Goal: Task Accomplishment & Management: Use online tool/utility

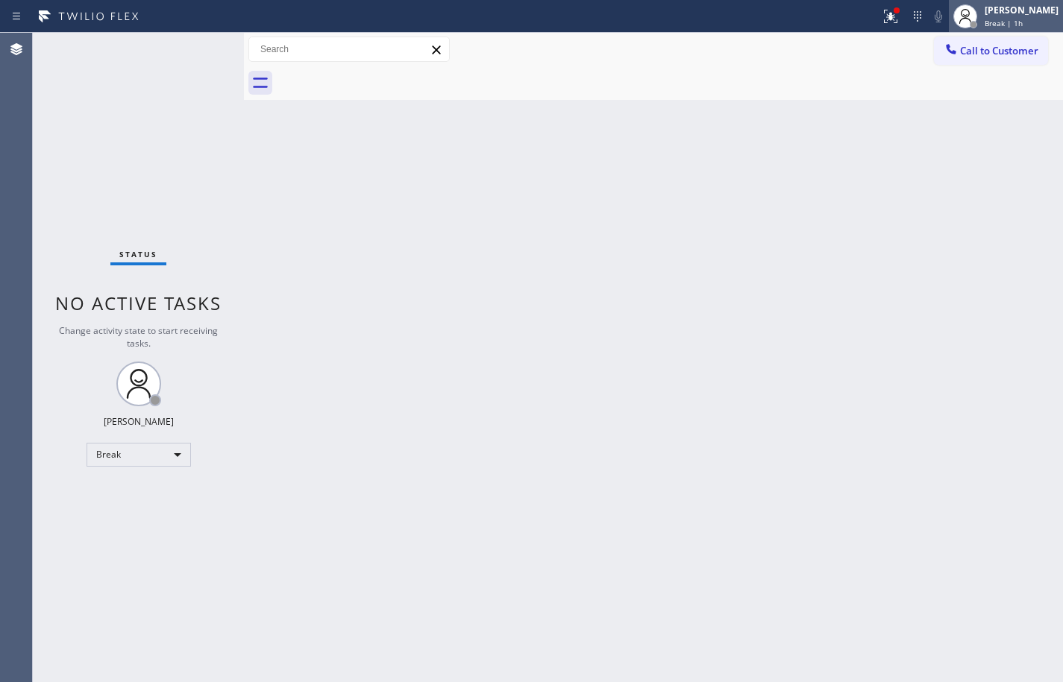
click at [1039, 16] on div "[PERSON_NAME] Break | 1h" at bounding box center [1021, 16] width 81 height 26
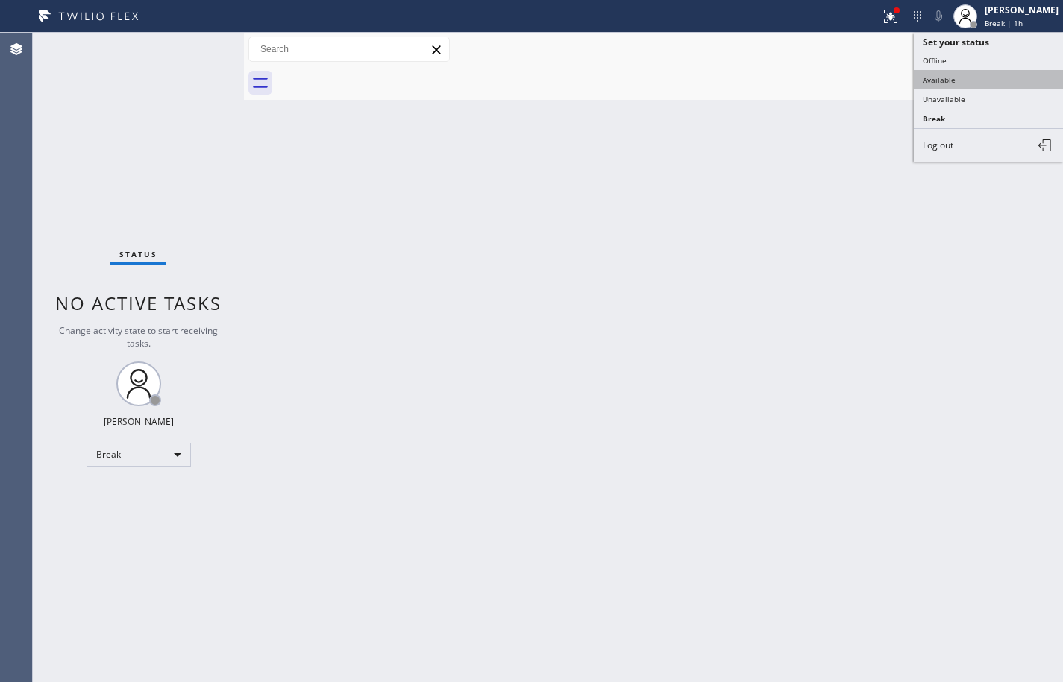
click at [965, 72] on button "Available" at bounding box center [987, 79] width 149 height 19
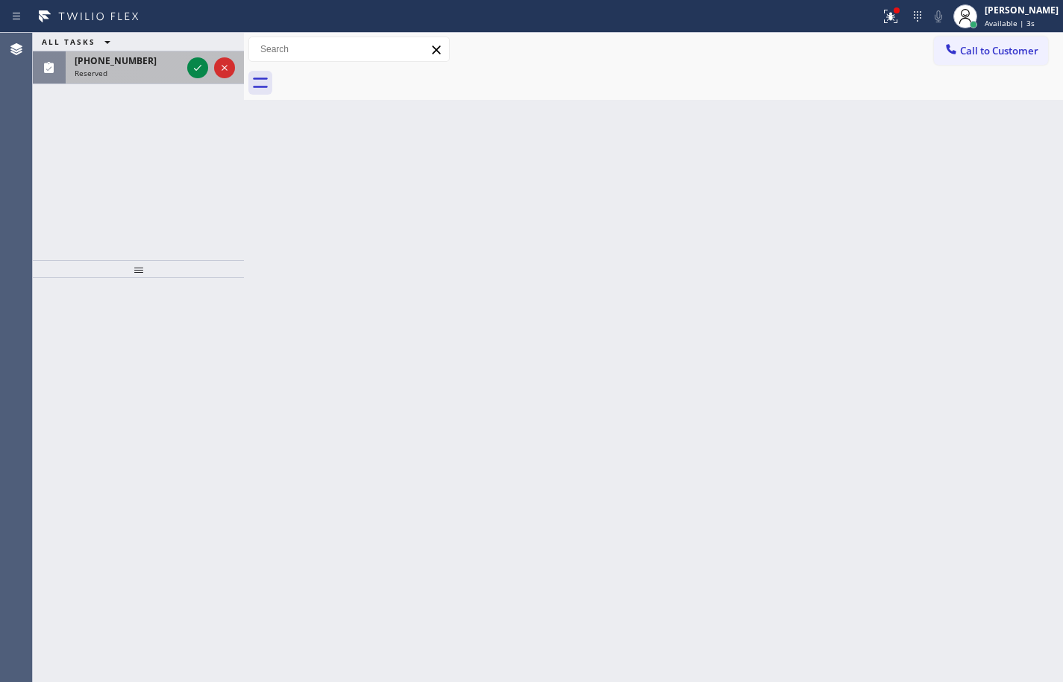
click at [128, 70] on div "Reserved" at bounding box center [128, 73] width 107 height 10
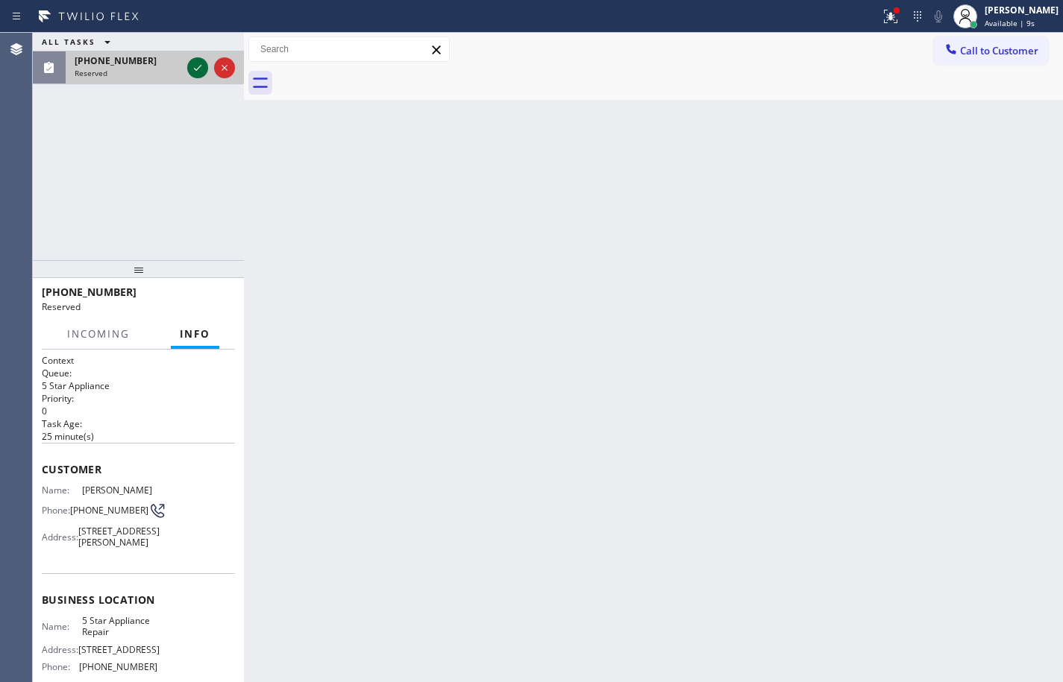
click at [195, 70] on icon at bounding box center [197, 68] width 7 height 6
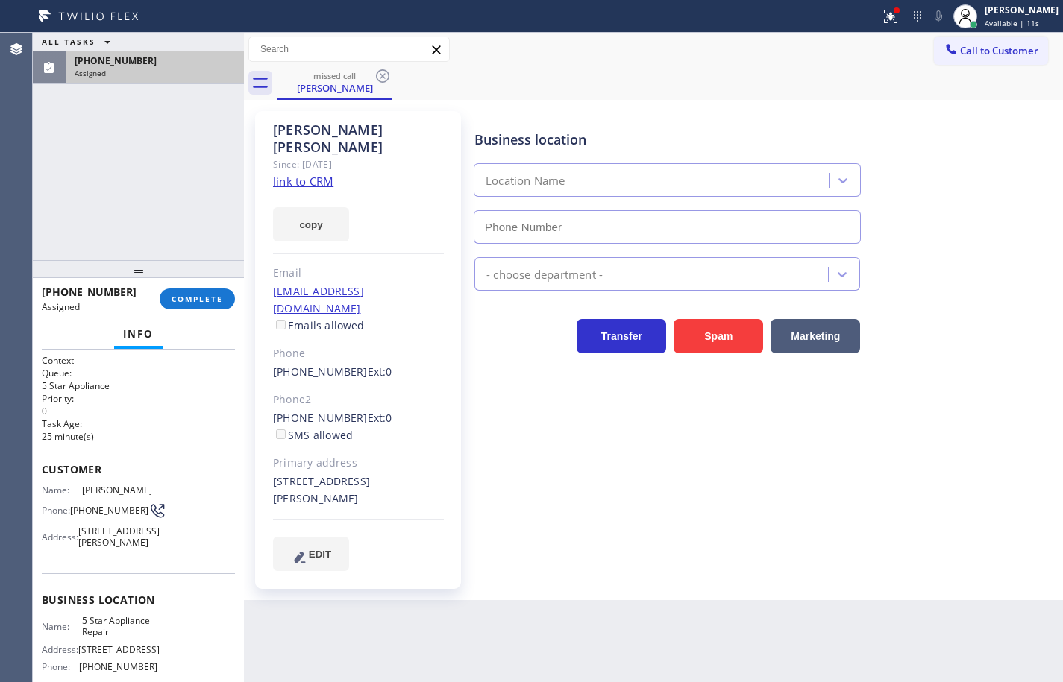
type input "[PHONE_NUMBER]"
click at [298, 174] on link "link to CRM" at bounding box center [303, 181] width 60 height 15
click at [307, 215] on button "copy" at bounding box center [311, 224] width 76 height 34
click at [192, 304] on button "COMPLETE" at bounding box center [197, 299] width 75 height 21
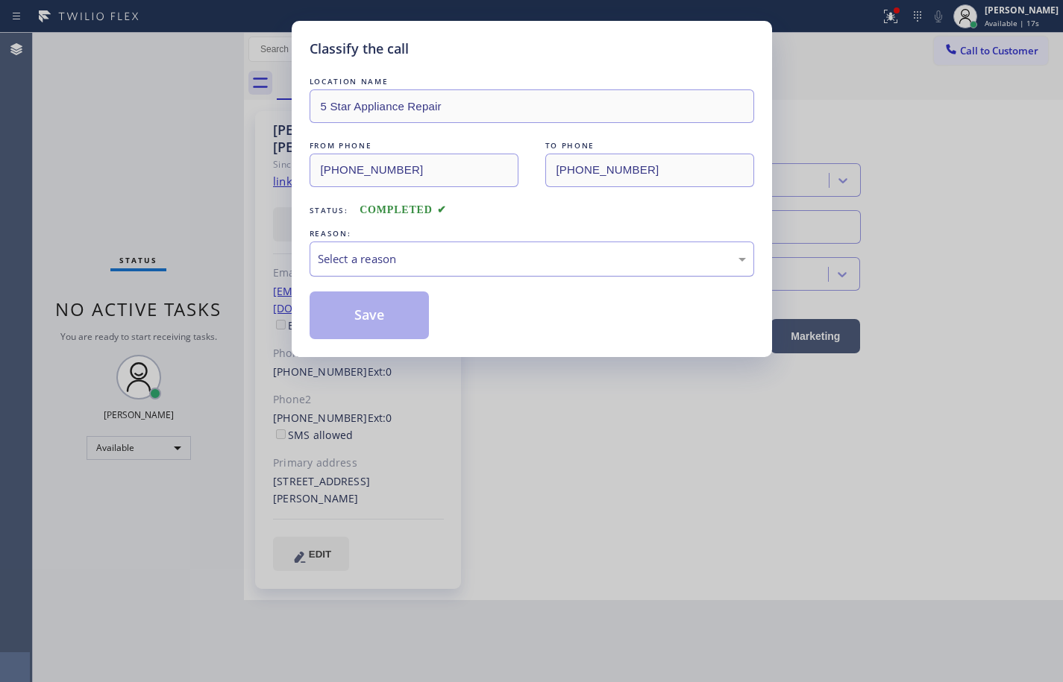
click at [356, 257] on div "Select a reason" at bounding box center [532, 259] width 428 height 17
click at [392, 315] on button "Save" at bounding box center [369, 316] width 120 height 48
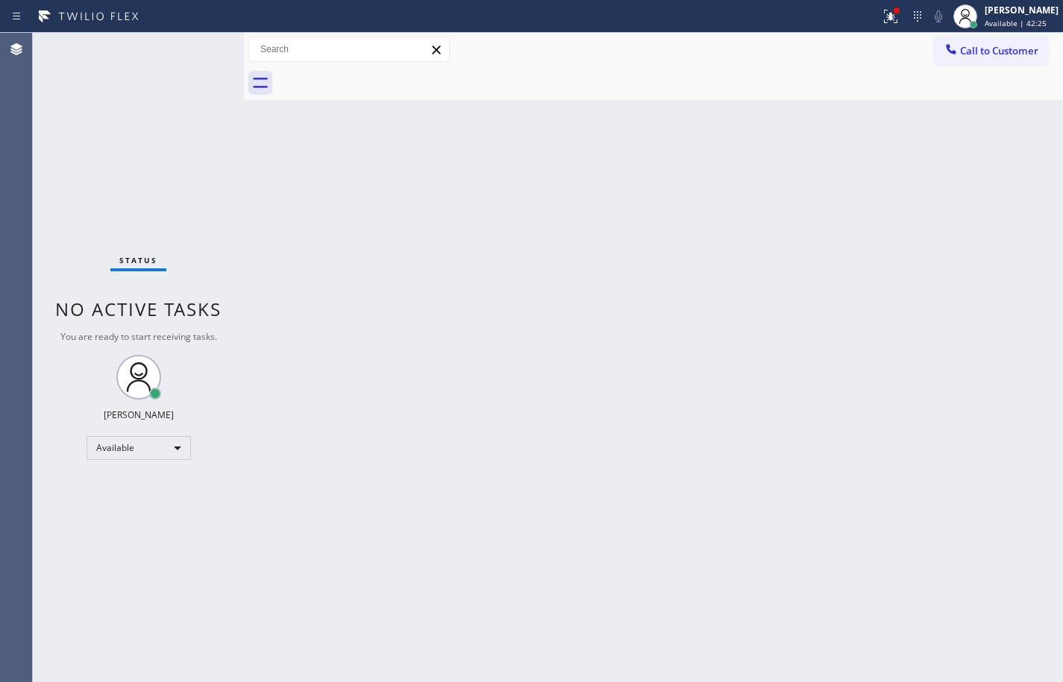
drag, startPoint x: 1028, startPoint y: 22, endPoint x: 1023, endPoint y: 62, distance: 39.8
click at [1028, 22] on span "Available | 42:25" at bounding box center [1015, 23] width 62 height 10
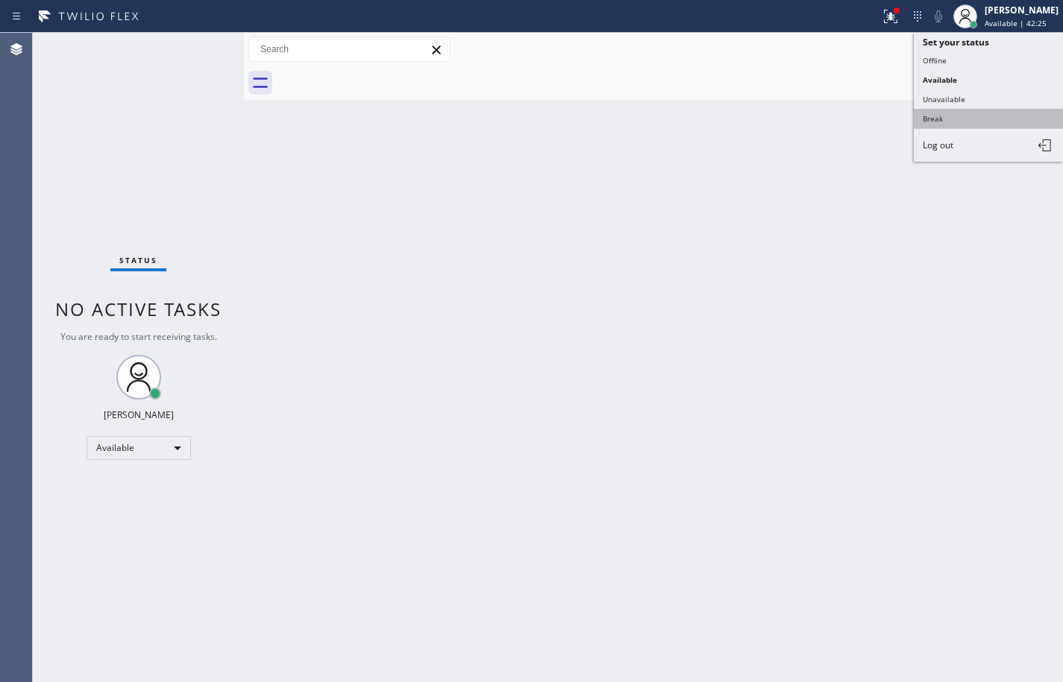
click at [1009, 113] on button "Break" at bounding box center [987, 118] width 149 height 19
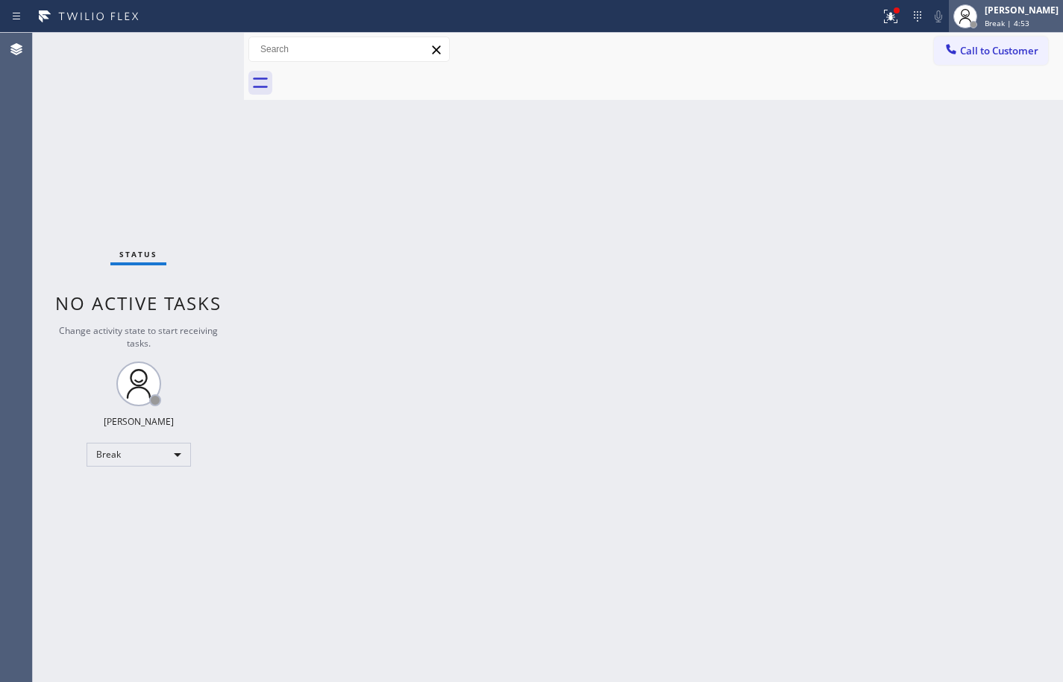
click at [969, 22] on div at bounding box center [972, 24] width 7 height 7
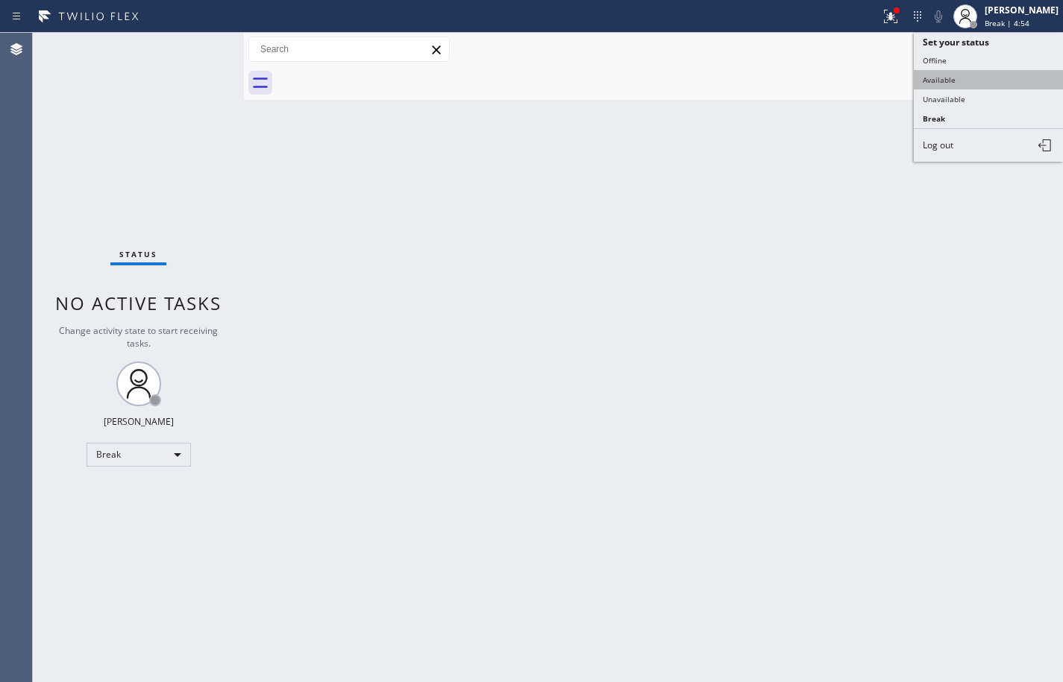
click at [963, 80] on button "Available" at bounding box center [987, 79] width 149 height 19
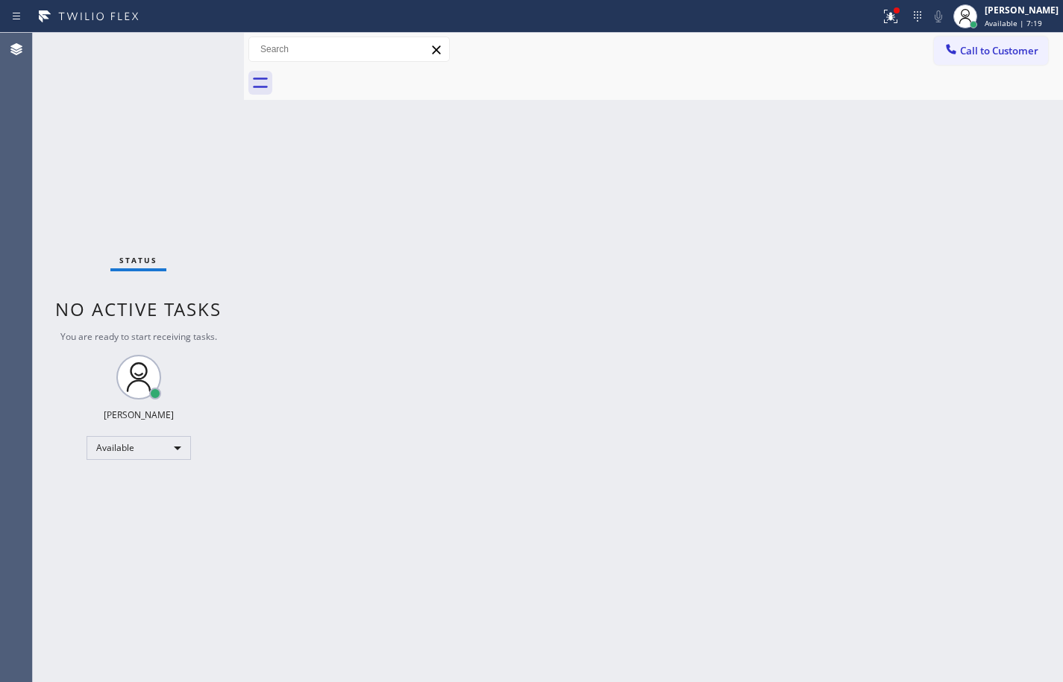
click at [1039, 265] on div "Back to Dashboard Change Sender ID Customers Technicians Select a contact Outbo…" at bounding box center [653, 357] width 819 height 649
click at [661, 242] on div "Back to Dashboard Change Sender ID Customers Technicians Select a contact Outbo…" at bounding box center [653, 357] width 819 height 649
